Goal: Transaction & Acquisition: Purchase product/service

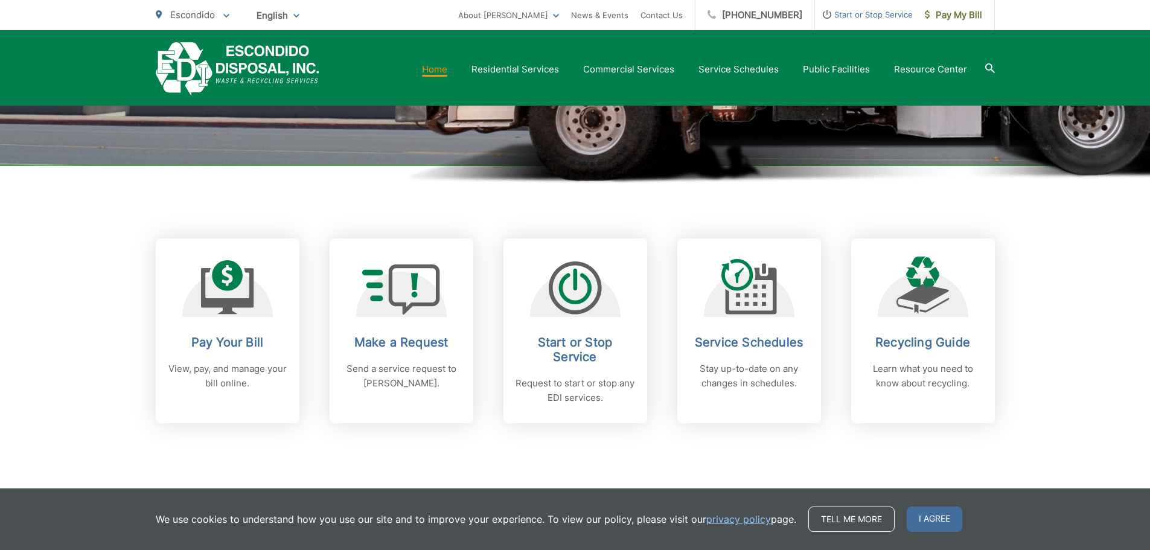
scroll to position [483, 0]
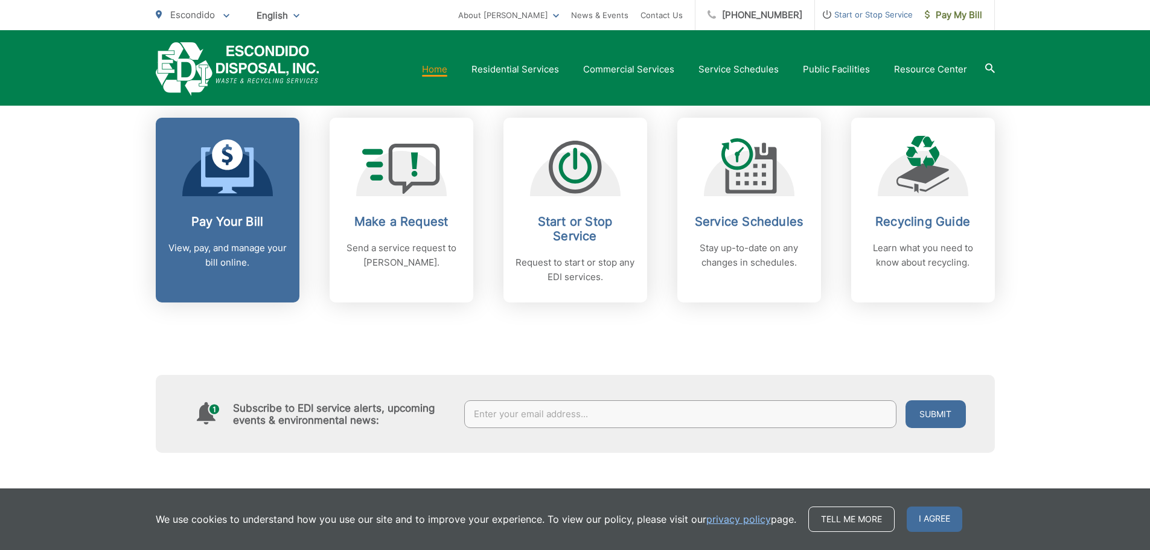
click at [211, 226] on h2 "Pay Your Bill" at bounding box center [228, 221] width 120 height 14
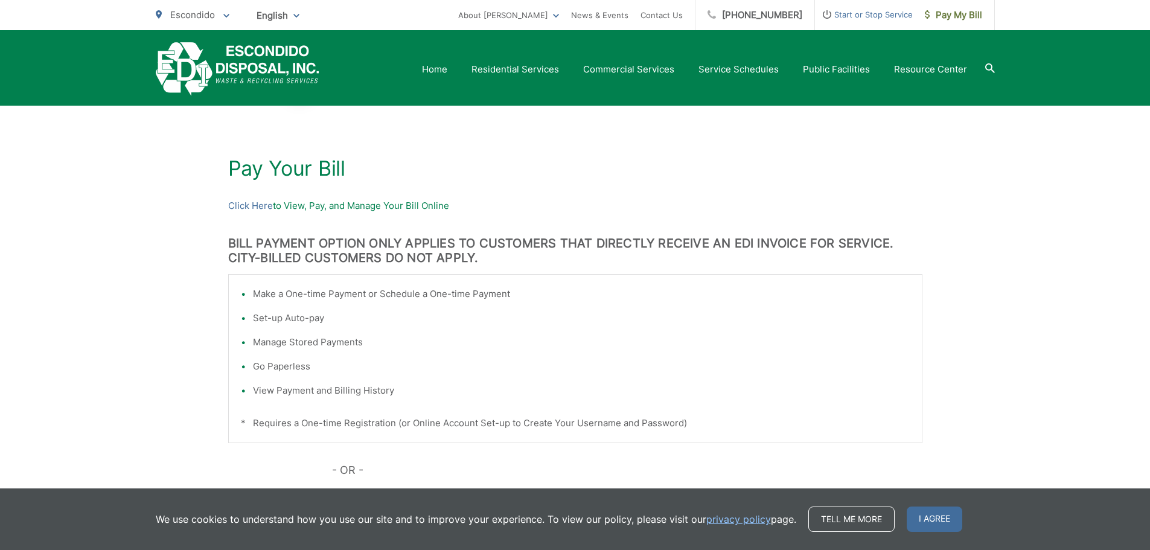
scroll to position [119, 0]
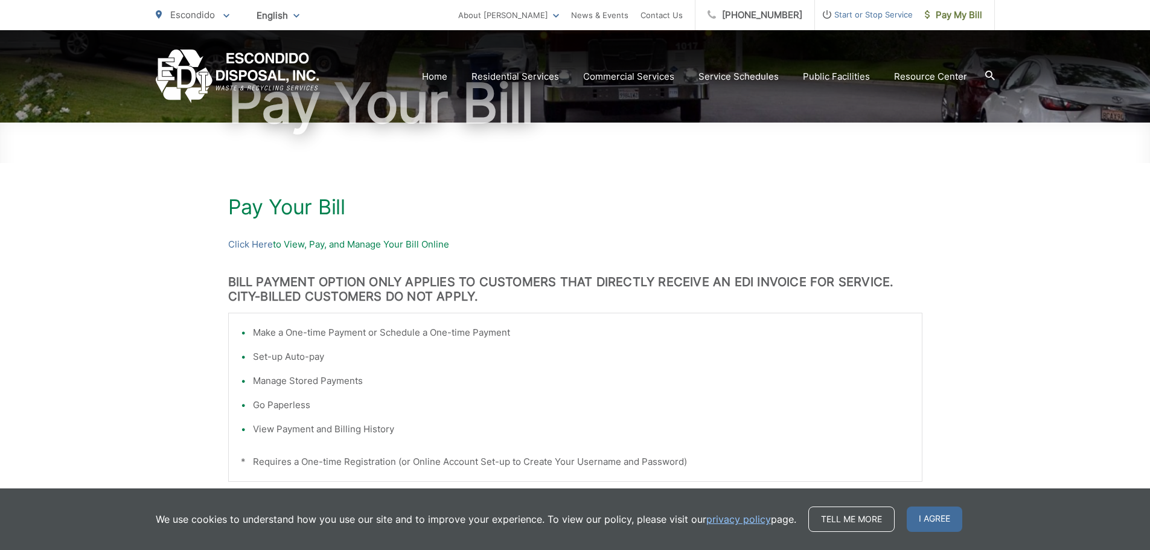
click at [369, 249] on p "Click Here to View, Pay, and Manage Your Bill Online" at bounding box center [575, 244] width 694 height 14
click at [254, 243] on link "Click Here" at bounding box center [250, 244] width 45 height 14
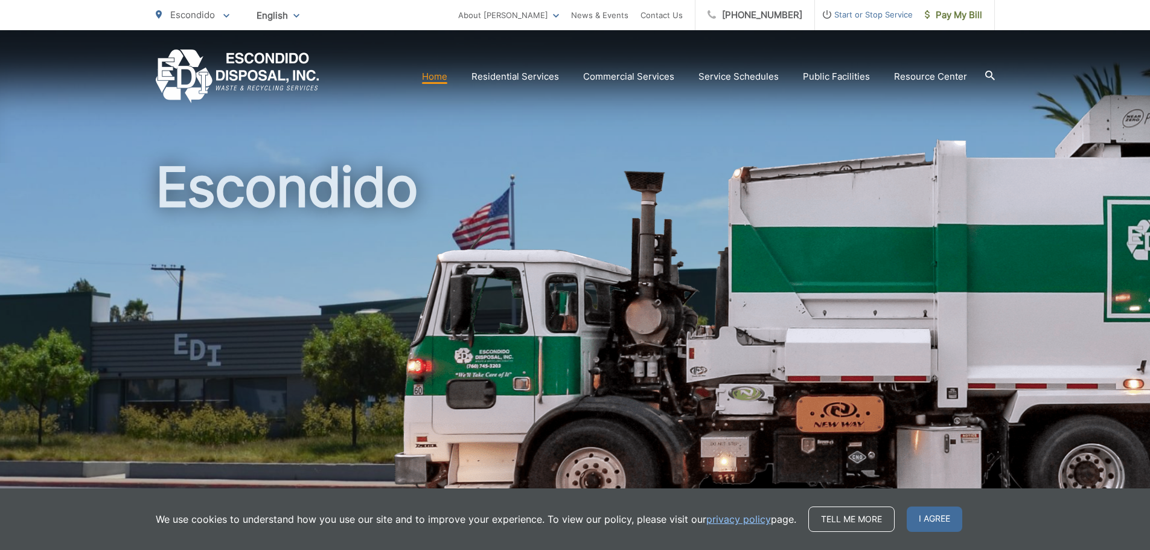
click at [212, 13] on span "Escondido" at bounding box center [192, 14] width 45 height 11
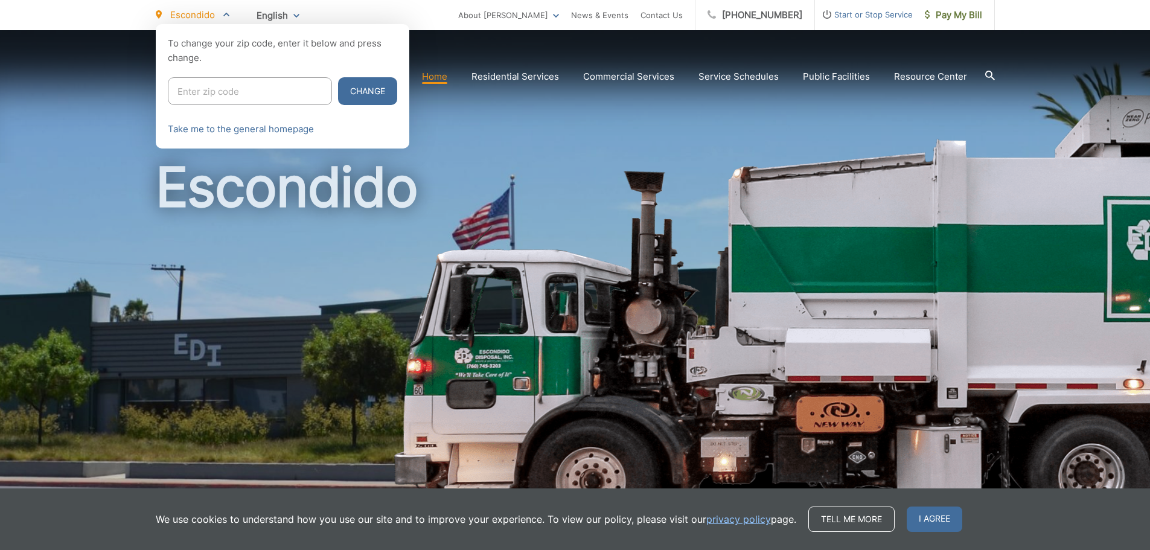
click at [212, 13] on span "Escondido" at bounding box center [192, 14] width 45 height 11
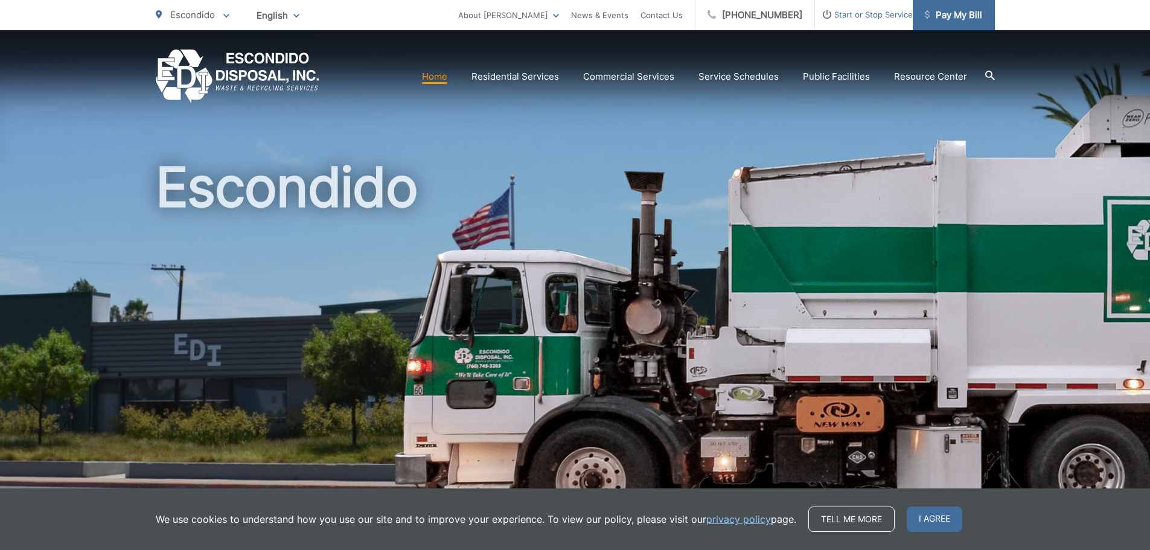
click at [949, 16] on span "Pay My Bill" at bounding box center [953, 15] width 57 height 14
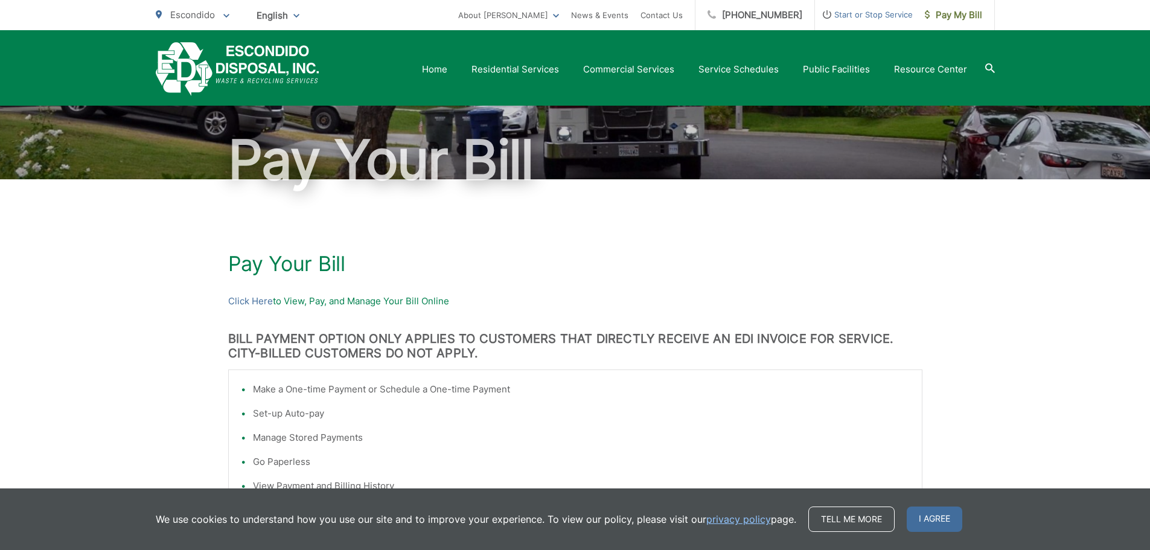
scroll to position [59, 0]
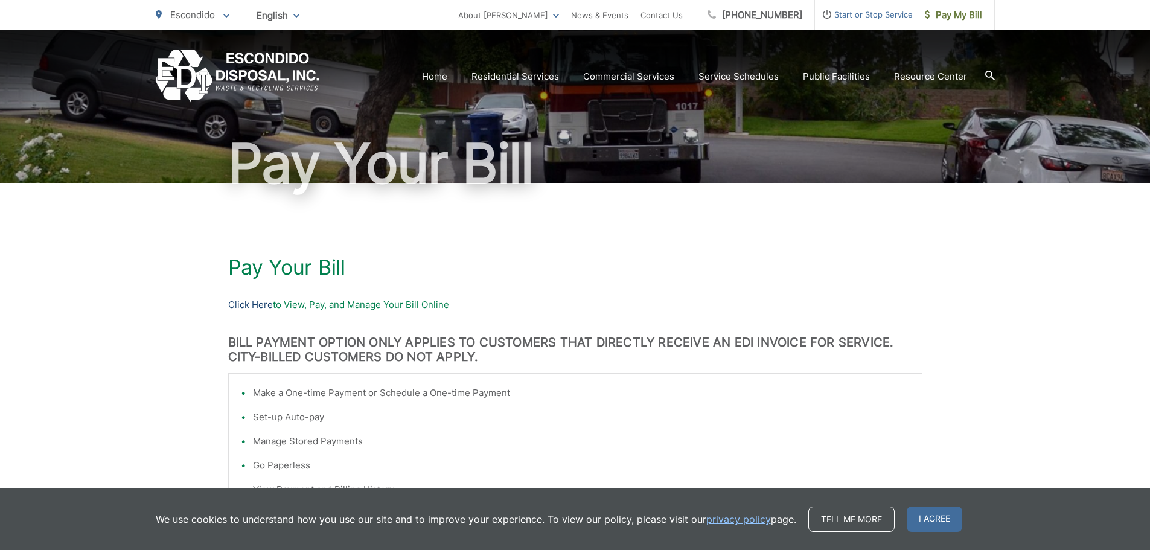
click at [244, 305] on link "Click Here" at bounding box center [250, 305] width 45 height 14
